Goal: Task Accomplishment & Management: Manage account settings

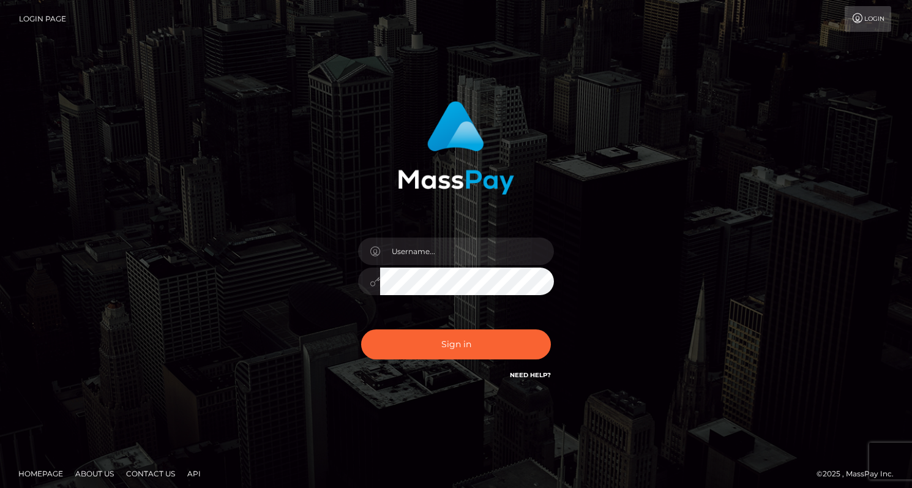
type input "robertagent"
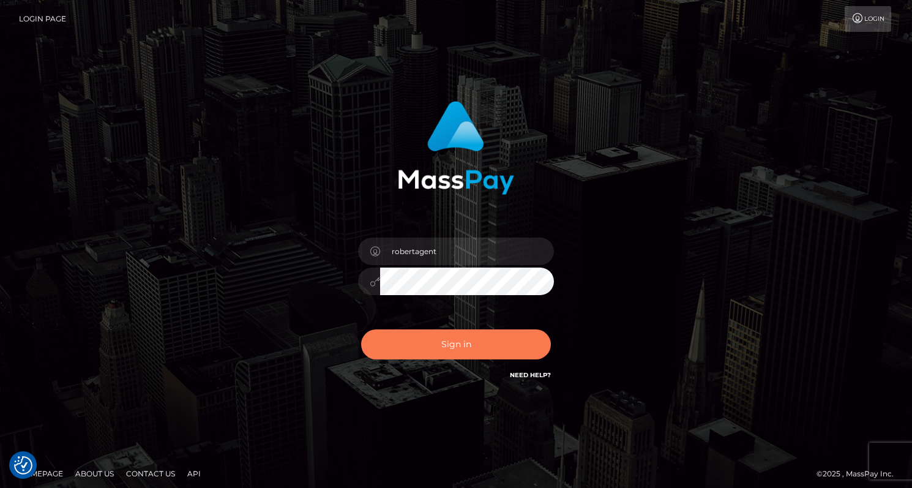
click at [453, 348] on button "Sign in" at bounding box center [456, 344] width 190 height 30
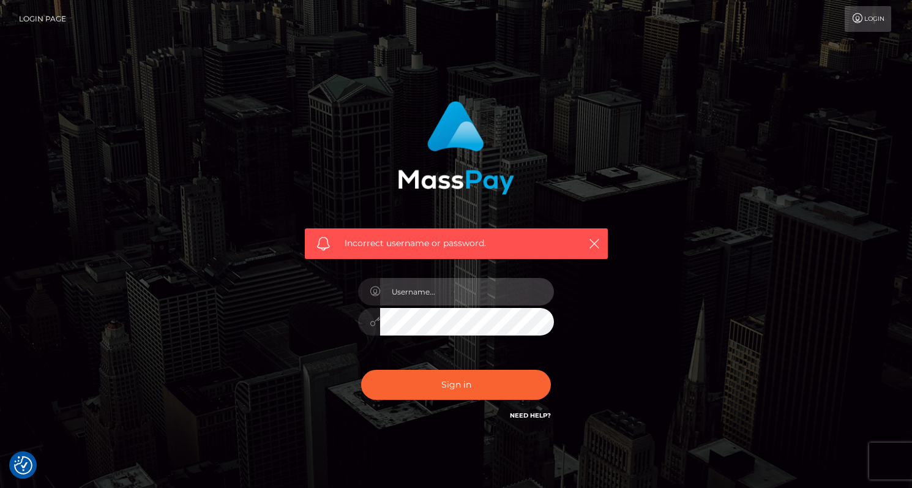
click at [416, 295] on input "text" at bounding box center [467, 292] width 174 height 28
type input "[EMAIL_ADDRESS][DOMAIN_NAME]"
click at [593, 244] on icon "button" at bounding box center [594, 243] width 12 height 12
click at [594, 244] on icon "button" at bounding box center [594, 243] width 12 height 12
